Goal: Information Seeking & Learning: Learn about a topic

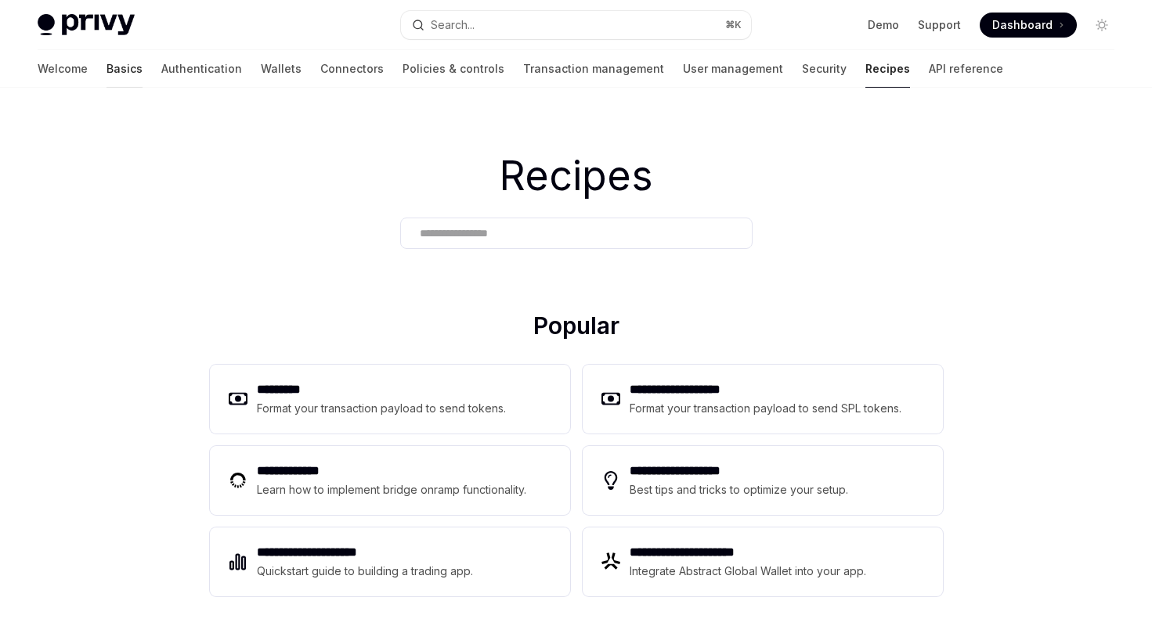
click at [106, 77] on link "Basics" at bounding box center [124, 69] width 36 height 38
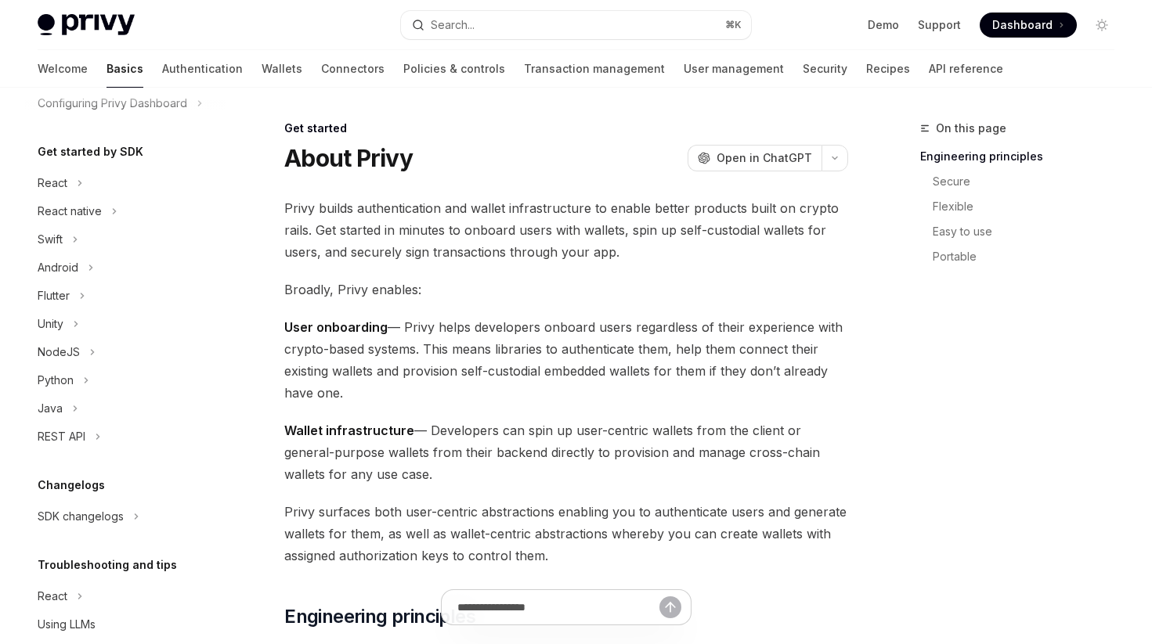
scroll to position [133, 0]
click at [90, 513] on div "SDK changelogs" at bounding box center [81, 518] width 86 height 19
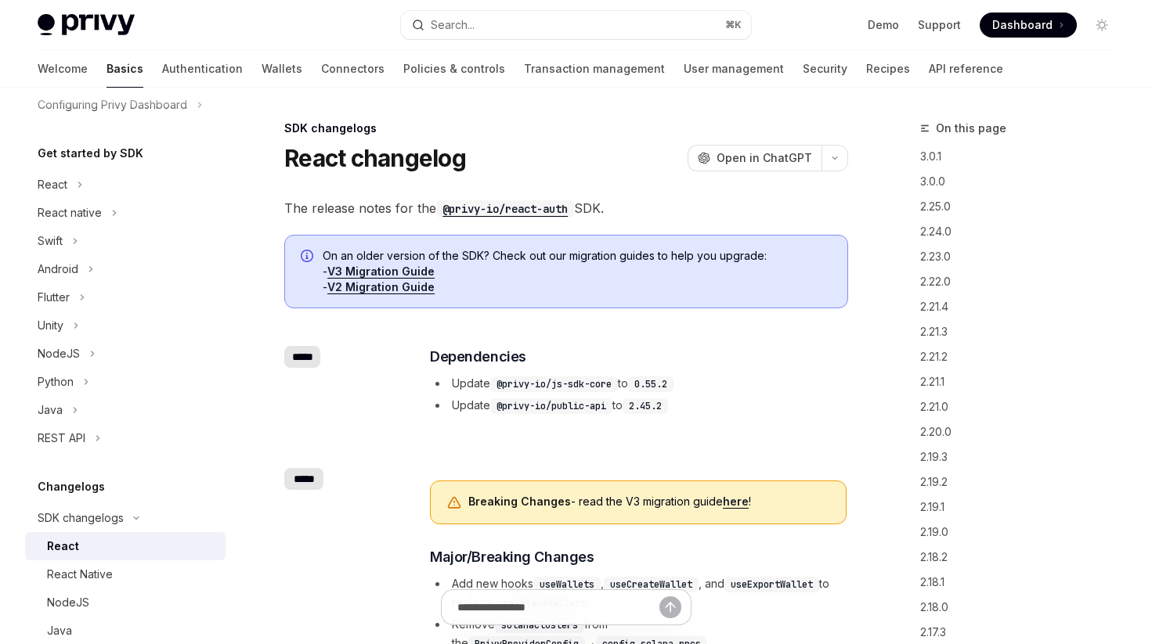
click at [80, 547] on div "React" at bounding box center [131, 546] width 169 height 19
click at [464, 373] on div "​ Dependencies Update @privy-io/js-sdk-core to 0.55.2 Update @privy-io/public-a…" at bounding box center [638, 380] width 416 height 69
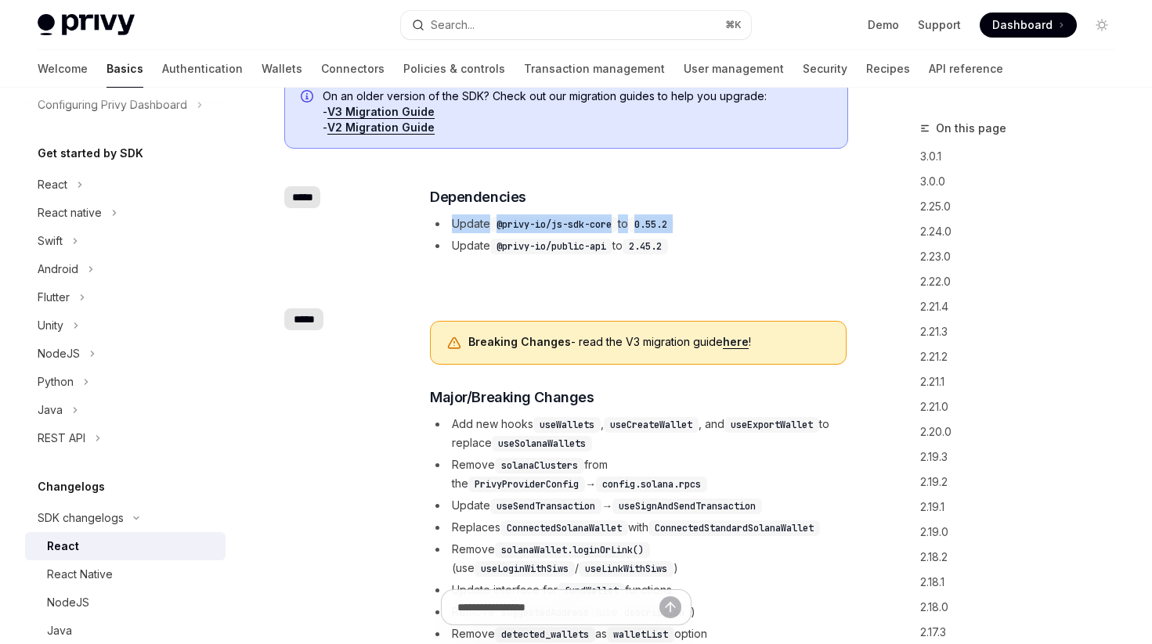
scroll to position [147, 0]
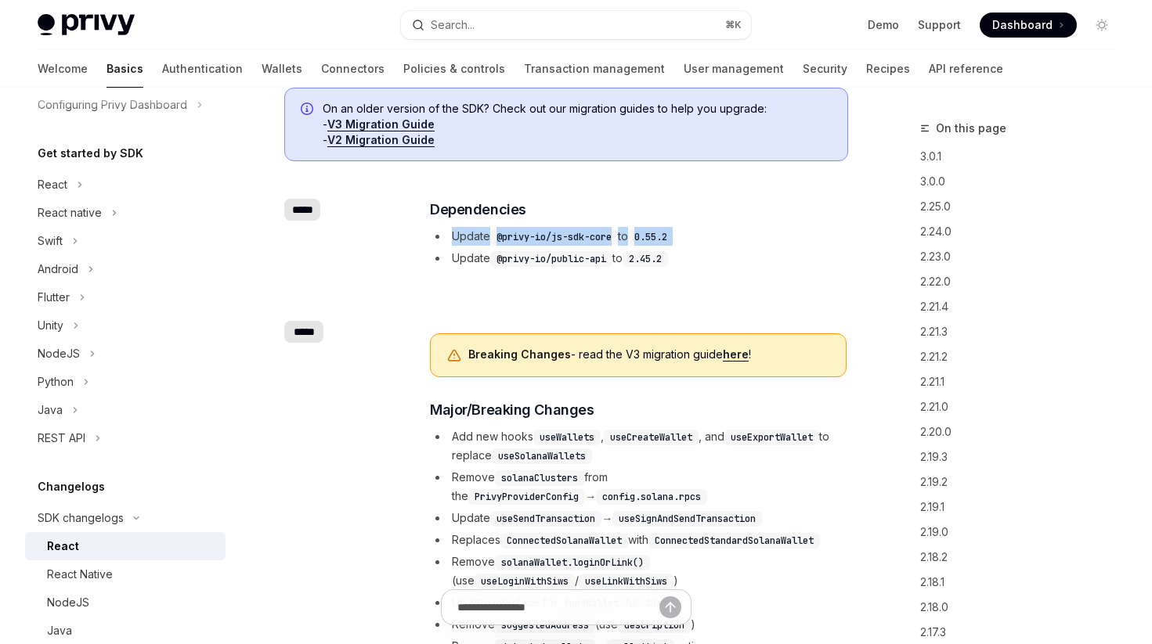
click at [738, 357] on link "here" at bounding box center [736, 355] width 26 height 14
type textarea "*"
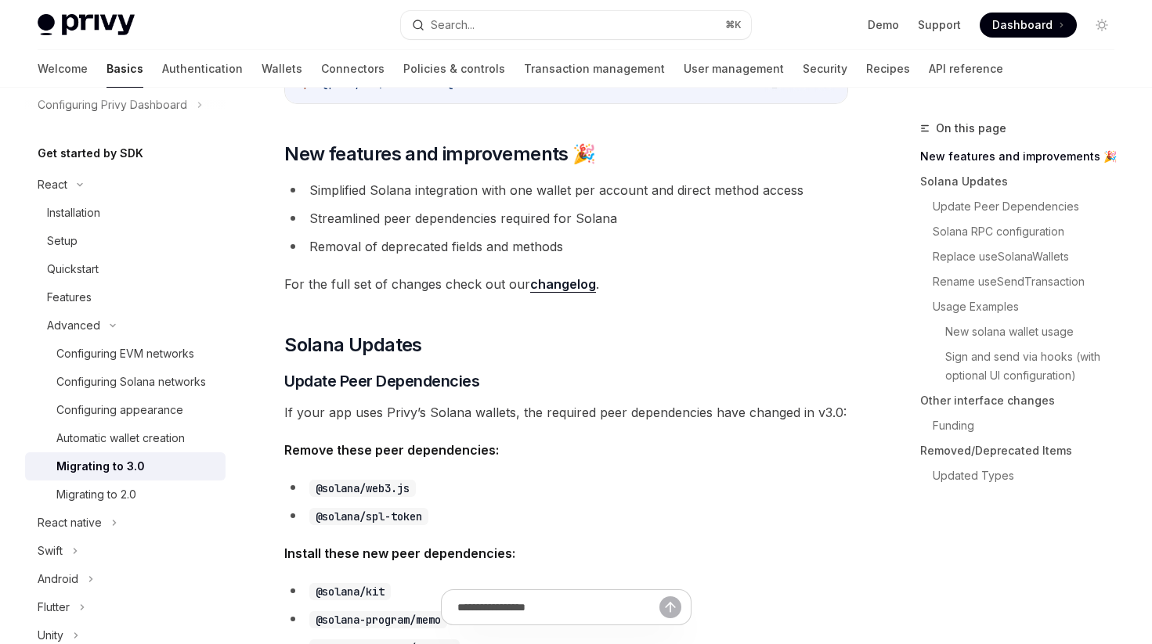
scroll to position [323, 0]
